Goal: Information Seeking & Learning: Find specific fact

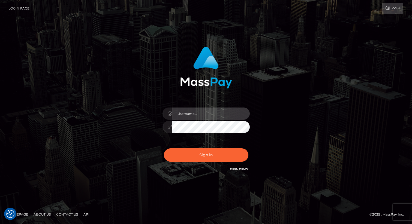
click at [191, 115] on input "text" at bounding box center [210, 114] width 77 height 12
click at [229, 113] on input "text" at bounding box center [210, 114] width 77 height 12
click at [0, 224] on com-1password-button at bounding box center [0, 224] width 0 height 0
type input "eric.nofans"
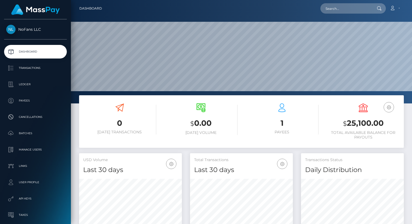
scroll to position [96, 103]
click at [26, 100] on p "Payees" at bounding box center [35, 101] width 58 height 8
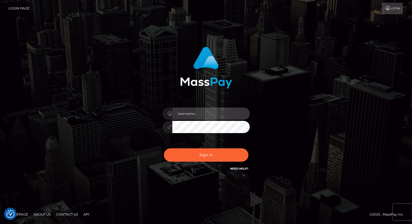
click at [192, 111] on input "text" at bounding box center [210, 114] width 77 height 12
type input "eric.nofans"
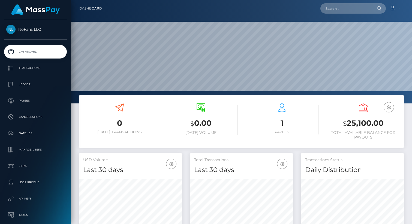
scroll to position [96, 103]
click at [28, 94] on link "Payees" at bounding box center [35, 101] width 63 height 14
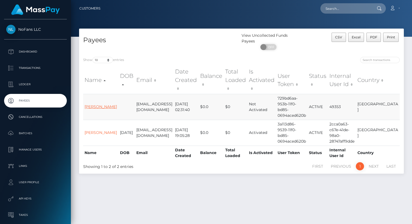
click at [105, 104] on link "[PERSON_NAME]" at bounding box center [100, 106] width 32 height 5
click at [90, 104] on link "[PERSON_NAME]" at bounding box center [100, 106] width 32 height 5
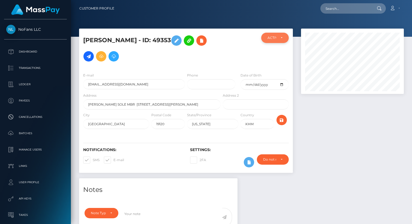
click at [279, 41] on div "ACTIVE" at bounding box center [275, 38] width 28 height 10
click at [245, 42] on div at bounding box center [240, 51] width 36 height 36
click at [286, 161] on div "Do not require" at bounding box center [273, 159] width 32 height 10
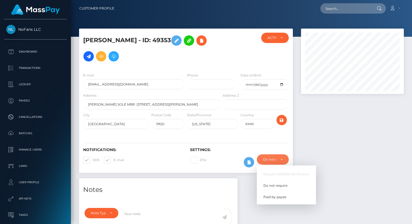
click at [307, 159] on div at bounding box center [352, 104] width 111 height 150
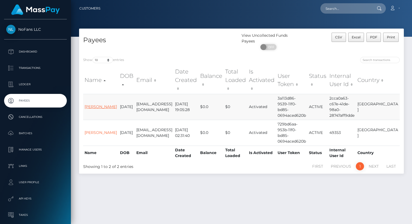
click at [92, 104] on link "ANKUSH KUMAR" at bounding box center [100, 106] width 32 height 5
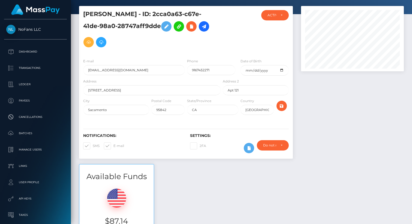
scroll to position [7, 0]
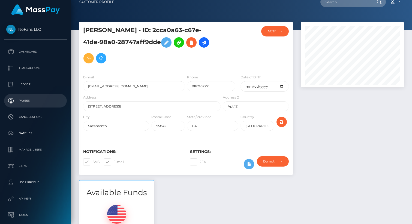
click at [28, 97] on p "Payees" at bounding box center [35, 101] width 58 height 8
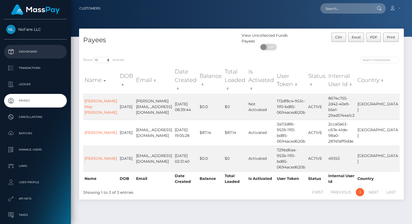
click at [27, 55] on p "Dashboard" at bounding box center [35, 52] width 58 height 8
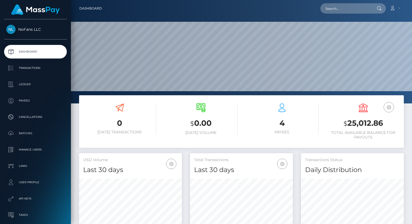
scroll to position [96, 103]
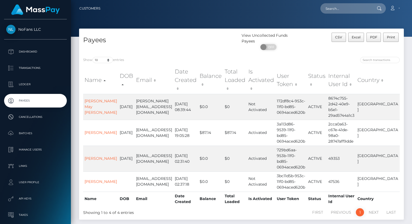
scroll to position [14, 0]
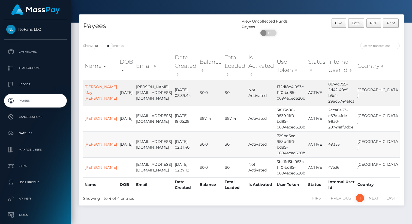
click at [91, 142] on link "[PERSON_NAME]" at bounding box center [100, 144] width 32 height 5
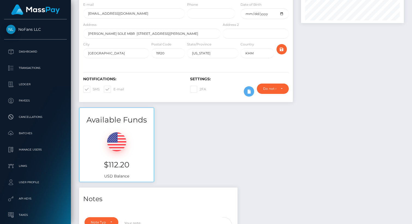
scroll to position [74, 0]
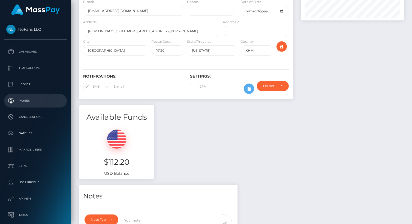
click at [38, 98] on p "Payees" at bounding box center [35, 101] width 58 height 8
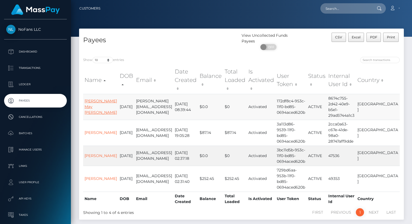
click at [92, 99] on link "[PERSON_NAME] May [PERSON_NAME]" at bounding box center [100, 107] width 32 height 16
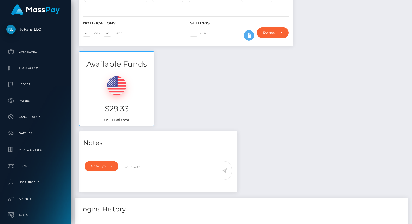
scroll to position [129, 0]
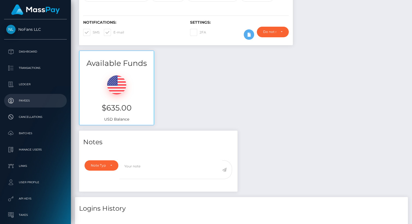
click at [21, 100] on p "Payees" at bounding box center [35, 101] width 58 height 8
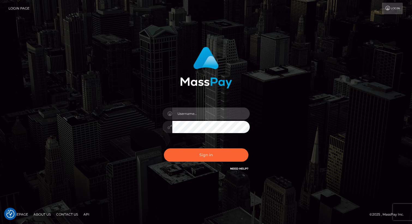
click at [187, 110] on input "text" at bounding box center [210, 114] width 77 height 12
click at [199, 115] on input "text" at bounding box center [210, 114] width 77 height 12
type input "eric.nofans"
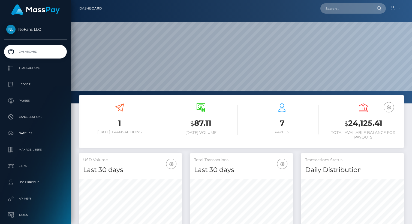
scroll to position [96, 103]
click at [25, 99] on p "Payees" at bounding box center [35, 101] width 58 height 8
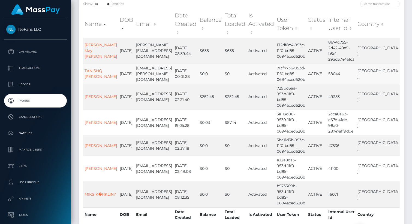
scroll to position [54, 0]
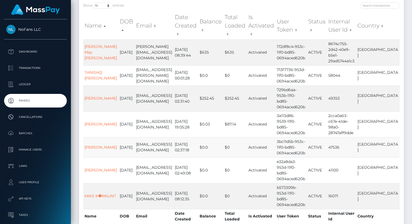
click at [94, 137] on td "[PERSON_NAME]" at bounding box center [100, 147] width 35 height 20
drag, startPoint x: 287, startPoint y: 61, endPoint x: 315, endPoint y: 75, distance: 31.6
click at [306, 75] on td "713f7736-953d-11f0-bd85-0694aced620b" at bounding box center [290, 75] width 31 height 20
copy td "713f7736-953d-11f0-bd85-0694aced620b"
click at [92, 70] on link "TANISHQ [PERSON_NAME]" at bounding box center [100, 75] width 32 height 11
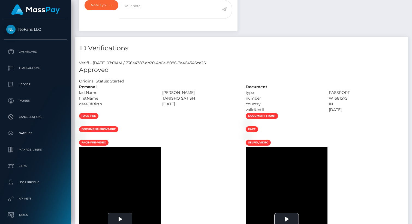
scroll to position [214, 0]
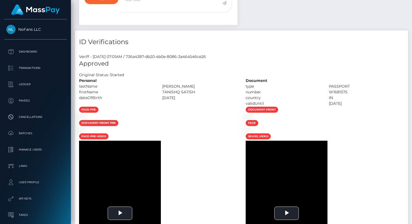
drag, startPoint x: 142, startPoint y: 57, endPoint x: 233, endPoint y: 57, distance: 91.0
click at [234, 57] on div "Veriff - August 16, 2025 07:01AM / 736a4387-db20-4b0e-8086-3a464546ce26" at bounding box center [241, 57] width 333 height 6
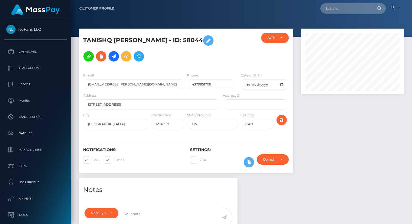
scroll to position [1, 0]
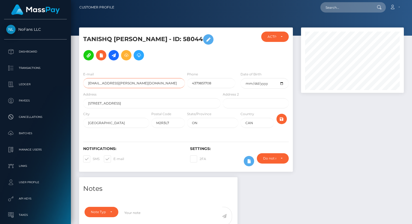
click at [149, 85] on input "tanishq.kedare@gmail.com" at bounding box center [134, 83] width 102 height 10
click at [149, 85] on input "[EMAIL_ADDRESS][PERSON_NAME][DOMAIN_NAME]" at bounding box center [134, 83] width 102 height 10
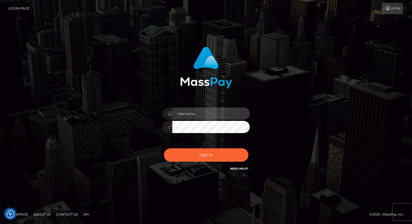
click at [211, 119] on input "text" at bounding box center [210, 114] width 77 height 12
type input "eric.nofans"
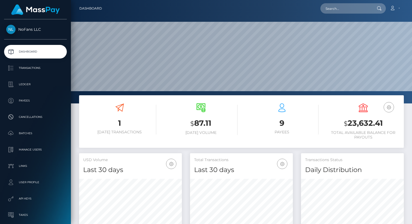
scroll to position [96, 103]
click at [43, 97] on p "Payees" at bounding box center [35, 101] width 58 height 8
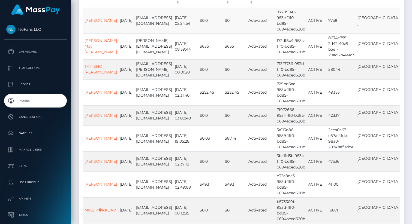
scroll to position [89, 0]
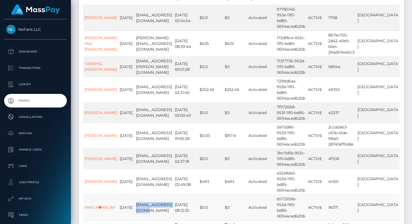
drag, startPoint x: 132, startPoint y: 177, endPoint x: 141, endPoint y: 184, distance: 11.3
click at [141, 195] on td "karklins69@gmail.com" at bounding box center [154, 208] width 39 height 26
copy td "karklins69@gmail.com"
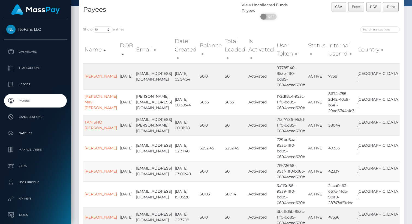
scroll to position [0, 0]
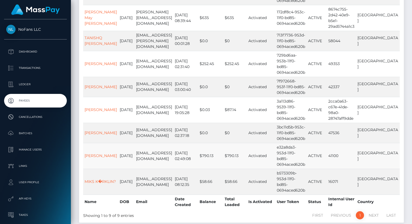
scroll to position [111, 0]
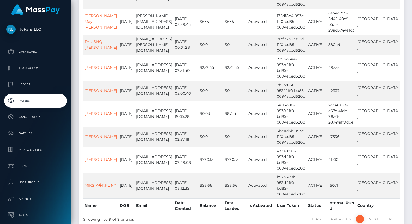
click at [377, 215] on li "Next" at bounding box center [374, 219] width 18 height 8
click at [374, 215] on li "Next" at bounding box center [374, 219] width 18 height 8
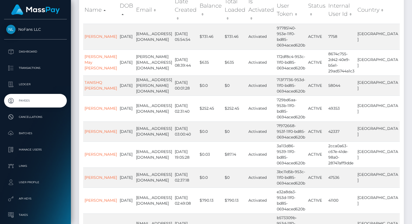
scroll to position [62, 0]
